Goal: Navigation & Orientation: Understand site structure

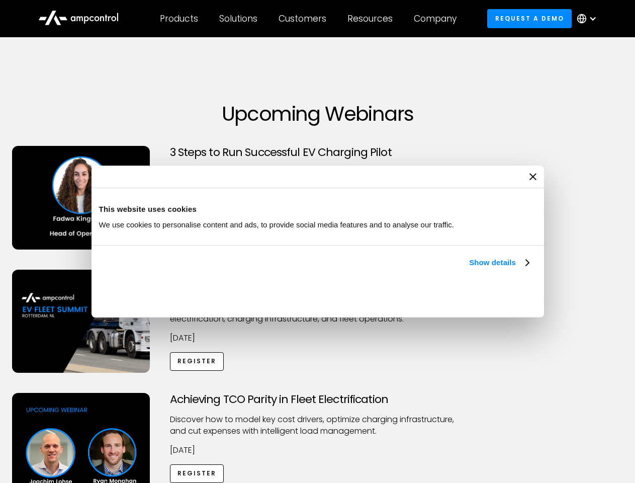
click at [469, 269] on link "Show details" at bounding box center [498, 262] width 59 height 12
click at [0, 0] on div "Necessary cookies help make a website usable by enabling basic functions like p…" at bounding box center [0, 0] width 0 height 0
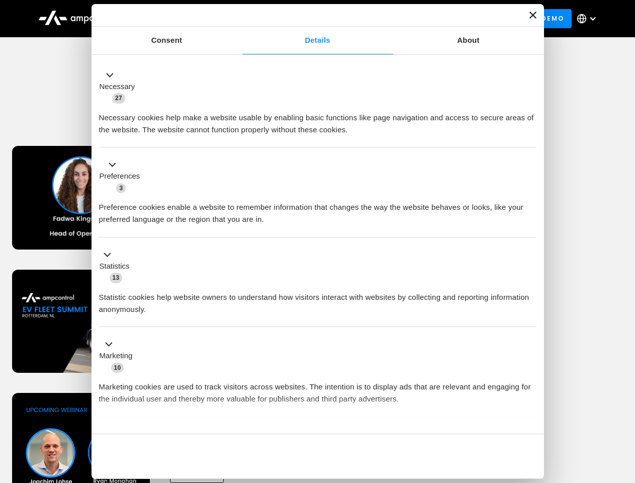
click at [624, 405] on div "Achieving TCO Parity in Fleet Electrification Discover how to model key cost dr…" at bounding box center [318, 472] width 632 height 158
click at [309, 19] on div "Customers" at bounding box center [303, 18] width 48 height 11
click at [179, 19] on div "Products" at bounding box center [179, 18] width 38 height 11
click at [239, 19] on div "Solutions" at bounding box center [238, 18] width 38 height 11
click at [304, 19] on div "Customers" at bounding box center [303, 18] width 48 height 11
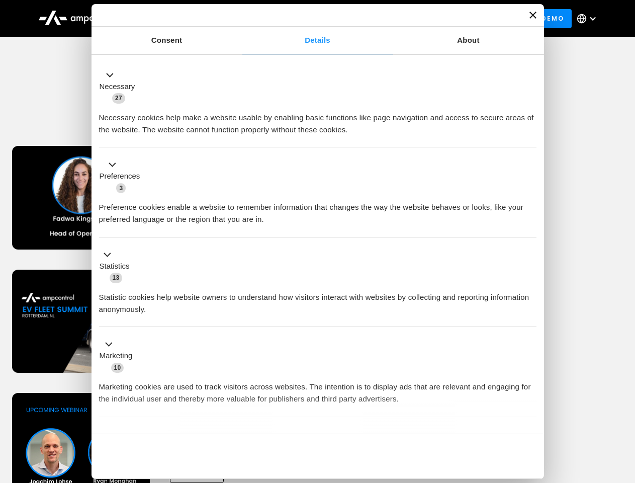
click at [372, 19] on div "Resources" at bounding box center [369, 18] width 45 height 11
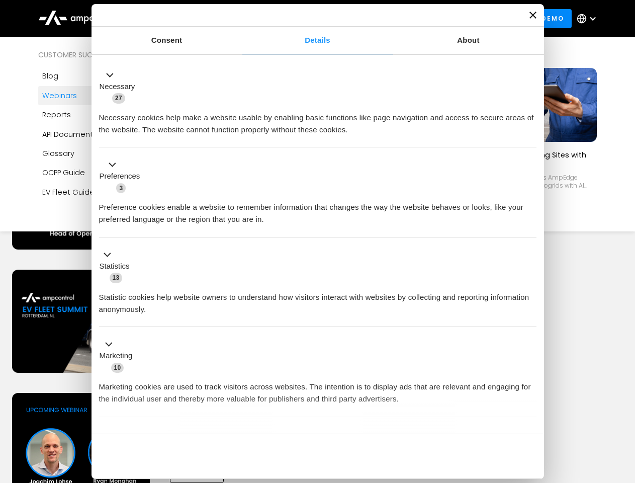
click at [439, 19] on div "Company" at bounding box center [435, 18] width 43 height 11
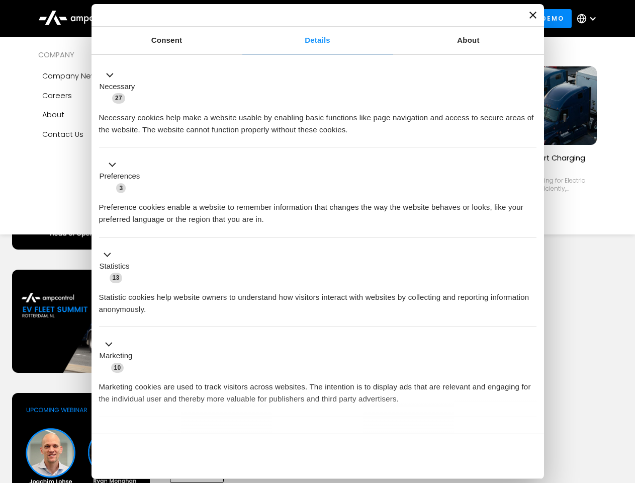
click at [589, 19] on div at bounding box center [593, 19] width 8 height 8
